Goal: Check status

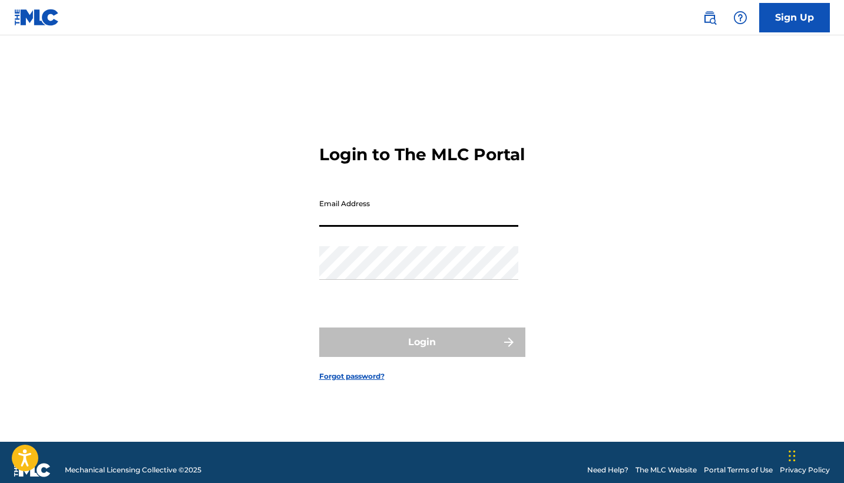
type input "[EMAIL_ADDRESS][DOMAIN_NAME]"
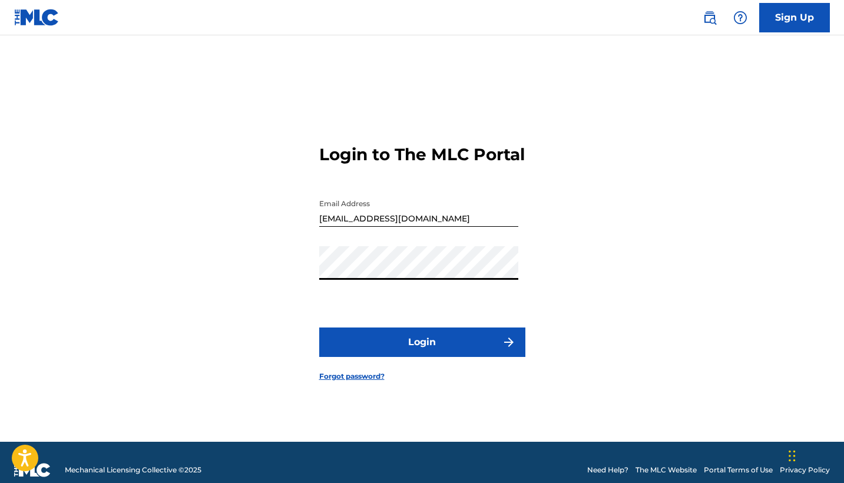
click at [403, 357] on button "Login" at bounding box center [422, 342] width 206 height 29
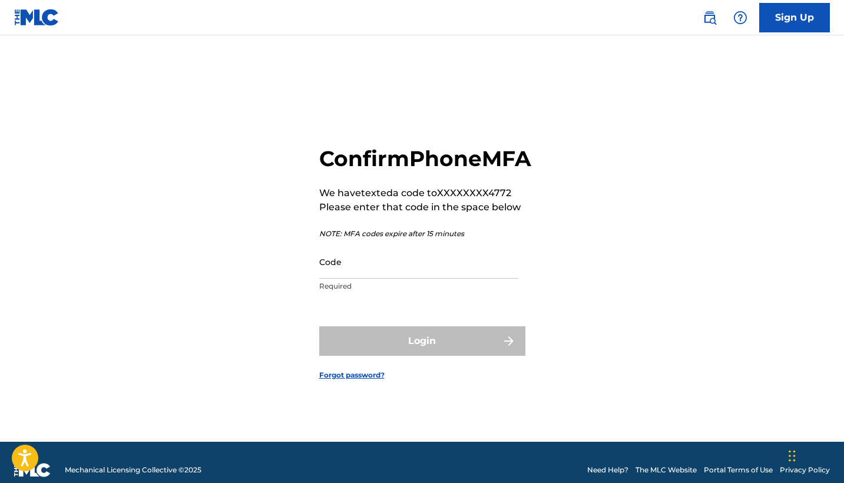
click at [353, 279] on input "Code" at bounding box center [418, 262] width 199 height 34
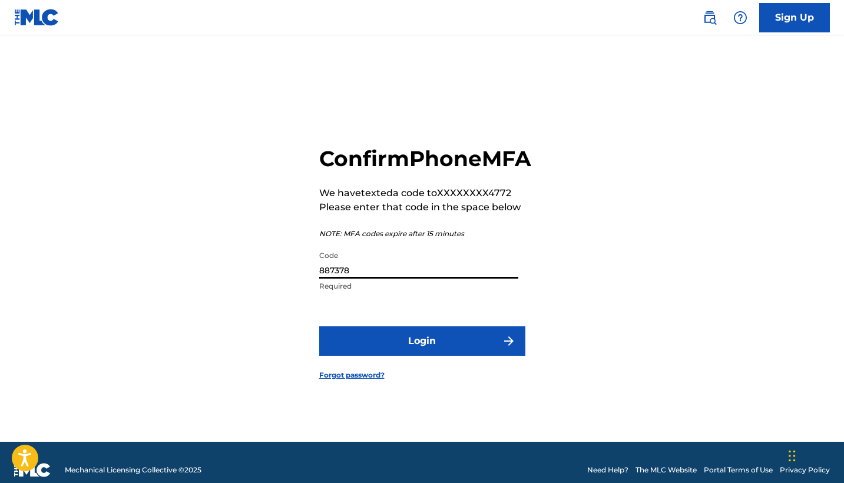
type input "887378"
click at [422, 354] on button "Login" at bounding box center [422, 340] width 206 height 29
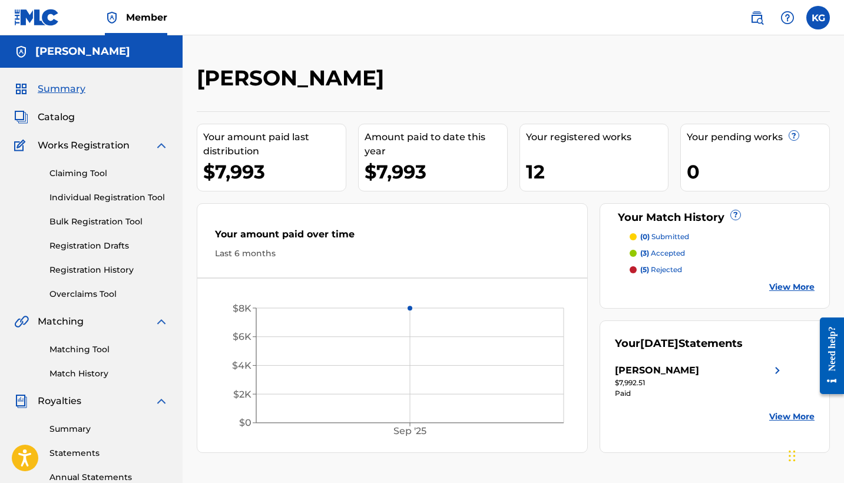
click at [680, 254] on p "(3) accepted" at bounding box center [663, 253] width 45 height 11
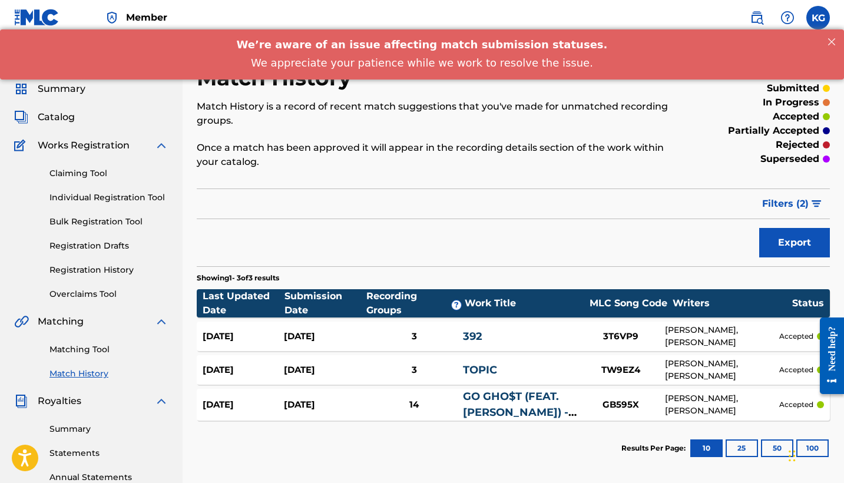
click at [811, 212] on button "Filters ( 2 )" at bounding box center [792, 203] width 75 height 29
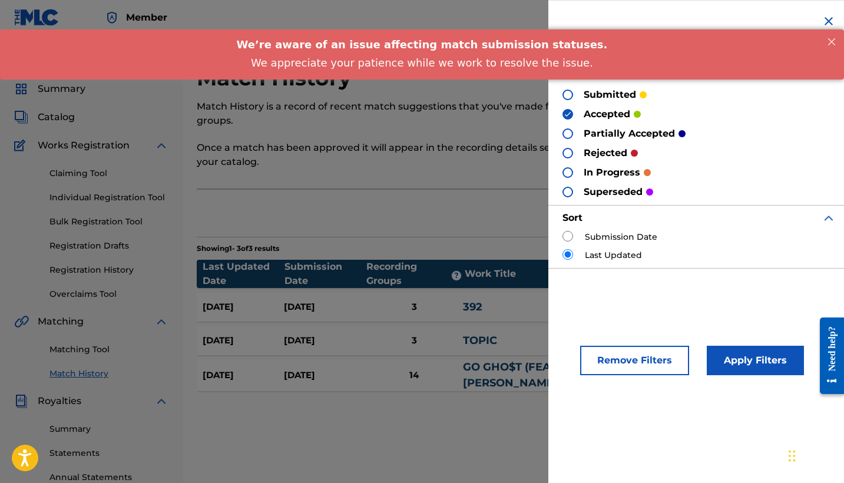
click at [602, 128] on p "partially accepted" at bounding box center [629, 134] width 91 height 14
click at [586, 132] on p "partially accepted" at bounding box center [629, 134] width 91 height 14
click at [569, 133] on div at bounding box center [568, 133] width 11 height 11
click at [738, 353] on button "Apply Filters" at bounding box center [755, 360] width 97 height 29
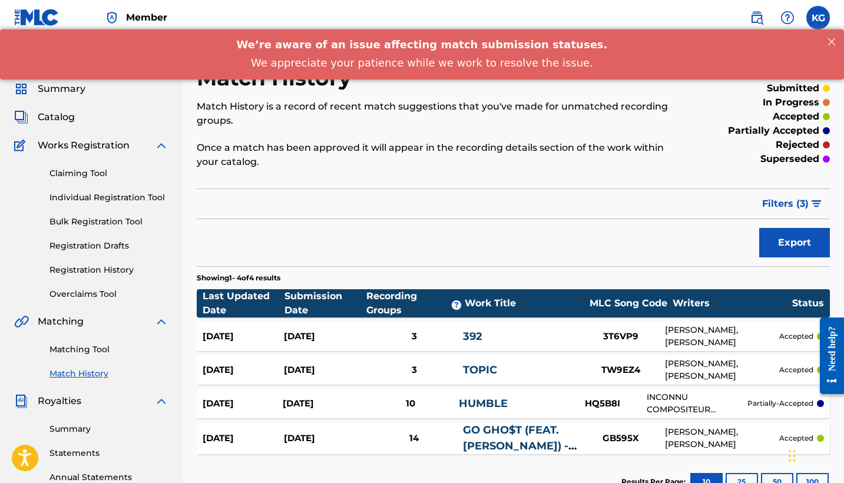
scroll to position [9, 0]
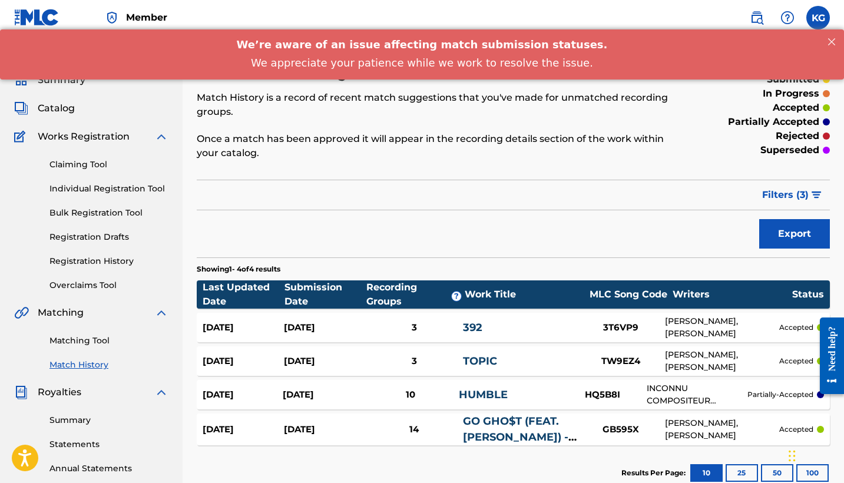
click at [708, 388] on div "INCONNU COMPOSITEUR AUTEUR, [PERSON_NAME]" at bounding box center [697, 394] width 101 height 25
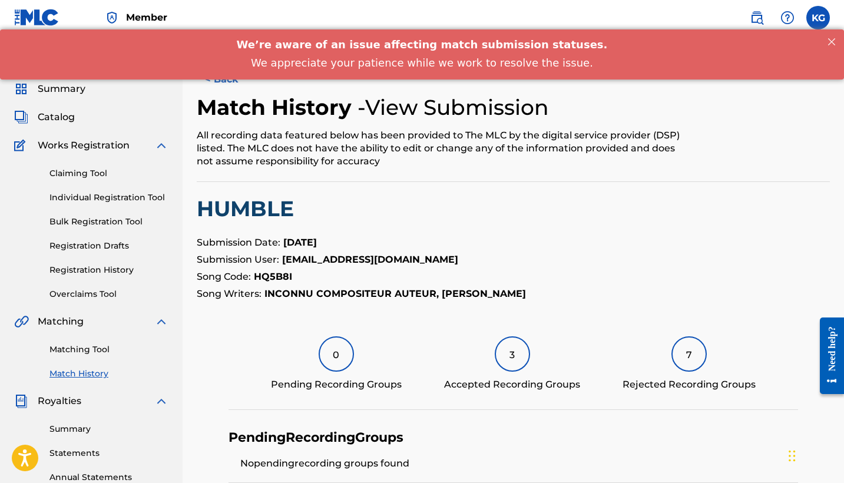
click at [696, 365] on div "7" at bounding box center [689, 353] width 35 height 35
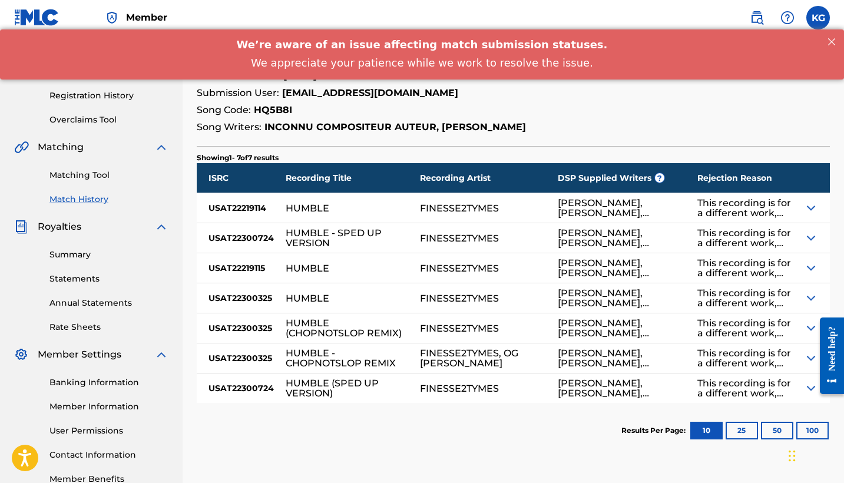
scroll to position [181, 0]
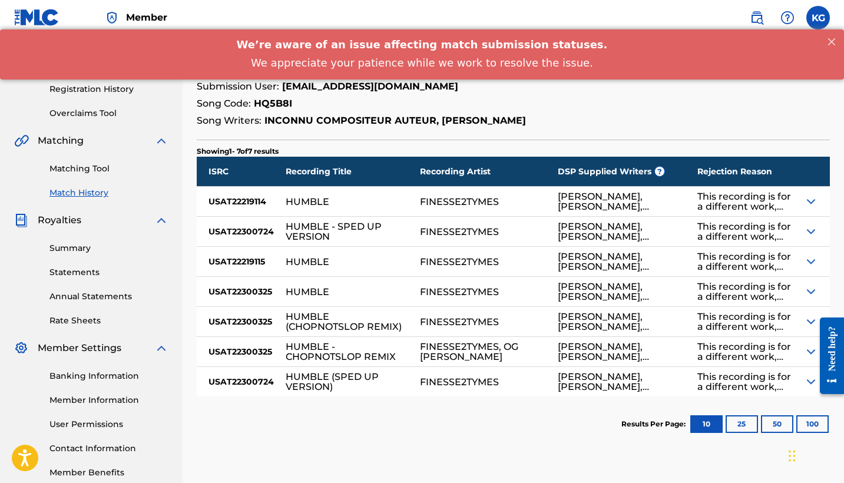
click at [814, 189] on div at bounding box center [817, 201] width 26 height 29
click at [813, 197] on img at bounding box center [811, 201] width 14 height 14
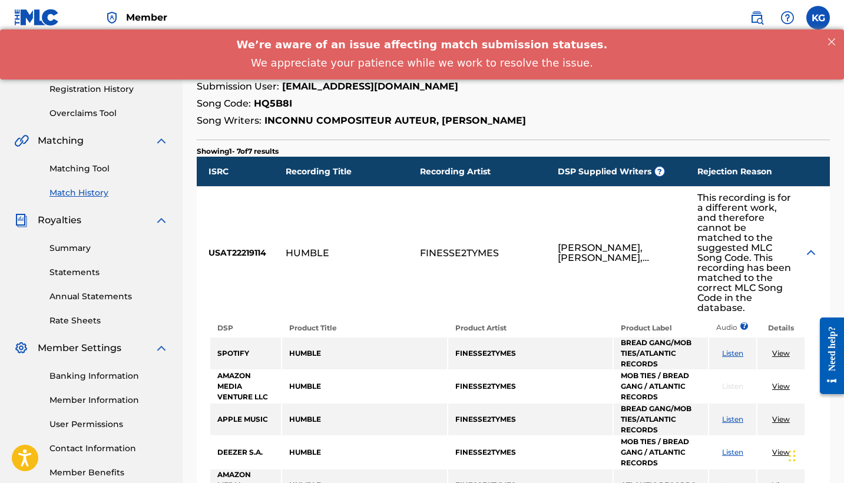
click at [813, 235] on div at bounding box center [817, 253] width 26 height 132
click at [814, 246] on img at bounding box center [811, 253] width 14 height 14
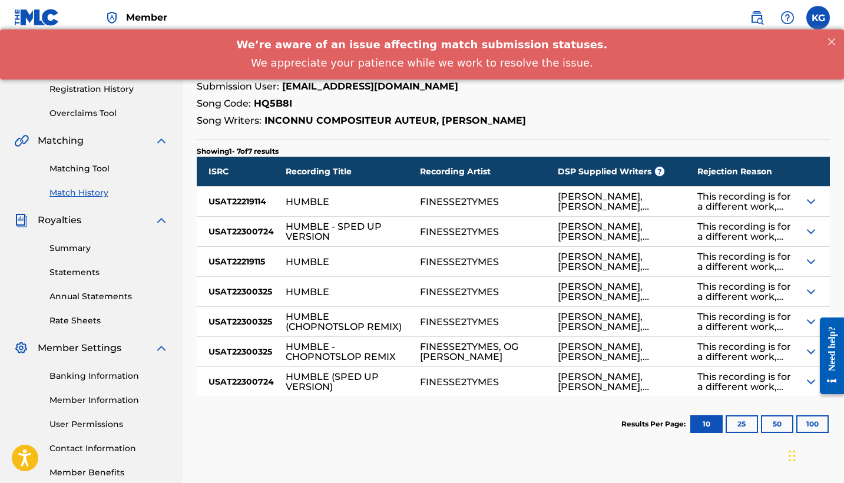
click at [70, 247] on link "Summary" at bounding box center [108, 248] width 119 height 12
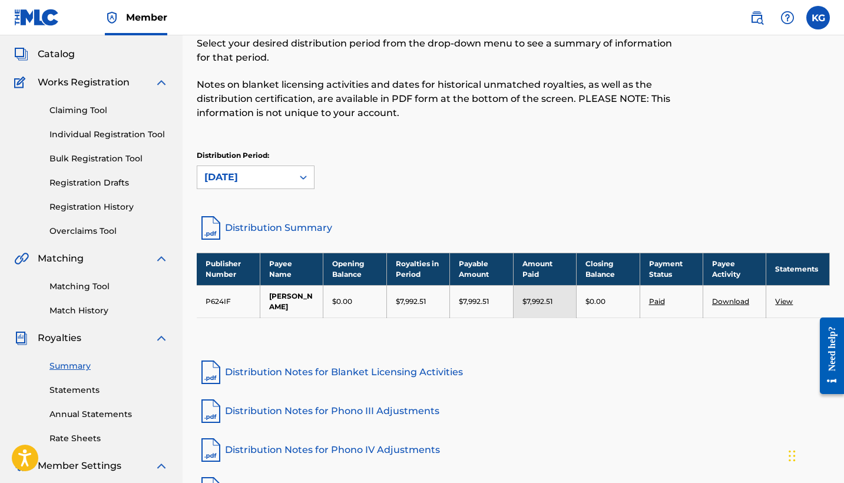
scroll to position [66, 0]
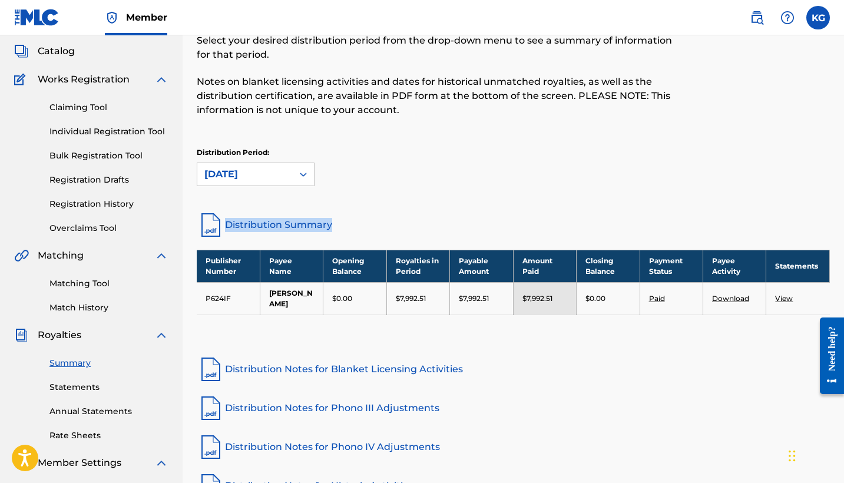
drag, startPoint x: 842, startPoint y: 215, endPoint x: 848, endPoint y: 260, distance: 45.2
click at [844, 260] on html "Accessibility Screen-Reader Guide, Feedback, and Issue Reporting | New window M…" at bounding box center [422, 175] width 844 height 483
click at [760, 247] on div "Royalties Select your desired distribution period from the drop-down menu to se…" at bounding box center [513, 269] width 633 height 540
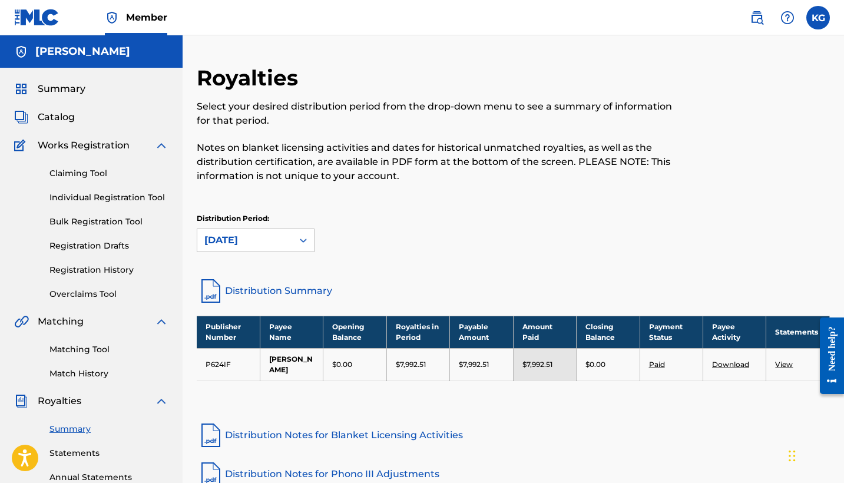
click at [90, 81] on div "Summary Catalog Works Registration Claiming Tool Individual Registration Tool B…" at bounding box center [91, 371] width 183 height 606
click at [71, 94] on span "Summary" at bounding box center [62, 89] width 48 height 14
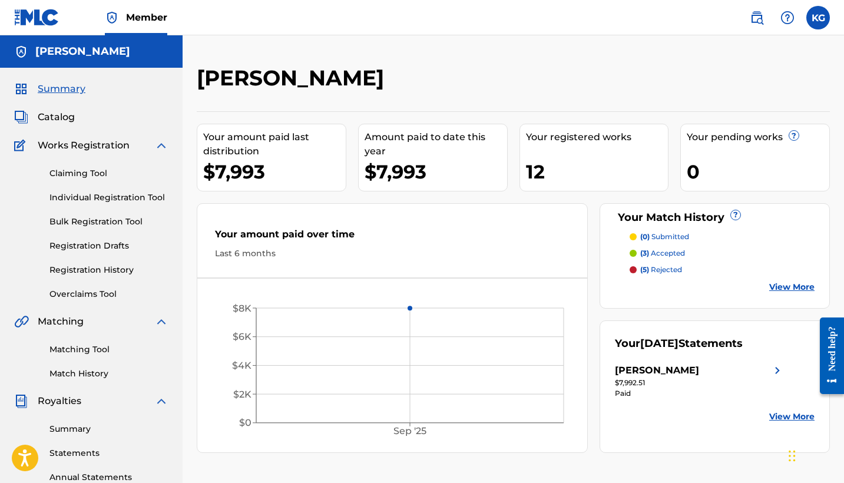
click at [450, 179] on div "$7,993" at bounding box center [436, 172] width 143 height 27
click at [570, 176] on div "12" at bounding box center [597, 172] width 143 height 27
